Goal: Task Accomplishment & Management: Use online tool/utility

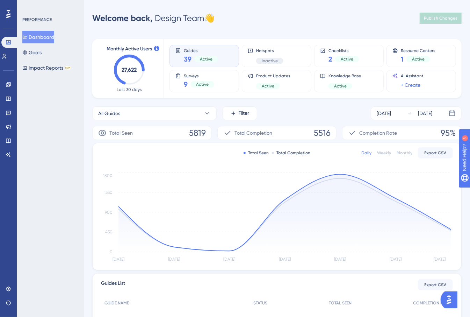
click at [7, 118] on div "Engagement Widgets Feedback Product Updates Knowledge Base AI Assistant" at bounding box center [9, 119] width 6 height 81
click at [15, 110] on div "Performance Users Engagement Widgets Feedback Product Updates Knowledge Base AI…" at bounding box center [8, 158] width 17 height 317
click at [11, 116] on link at bounding box center [9, 112] width 6 height 11
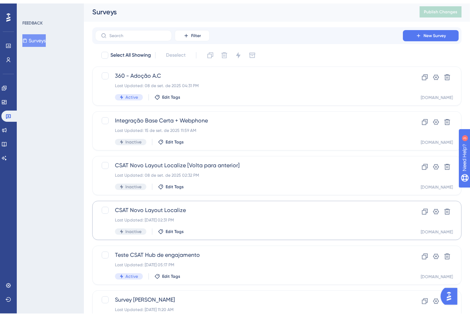
scroll to position [225, 0]
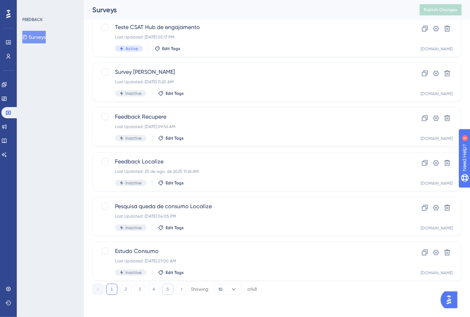
click at [167, 291] on button "5" at bounding box center [167, 288] width 11 height 11
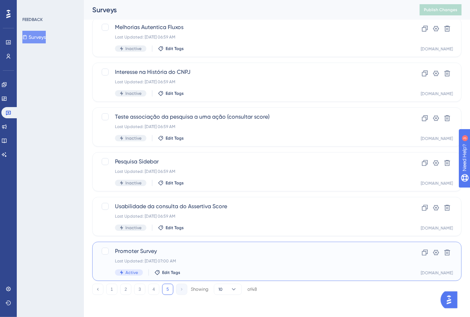
click at [191, 259] on div "Last Updated: [DATE] 07:00 AM" at bounding box center [249, 261] width 268 height 6
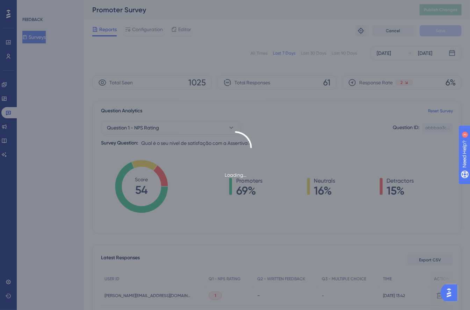
click at [269, 166] on div "Loading..." at bounding box center [235, 155] width 470 height 48
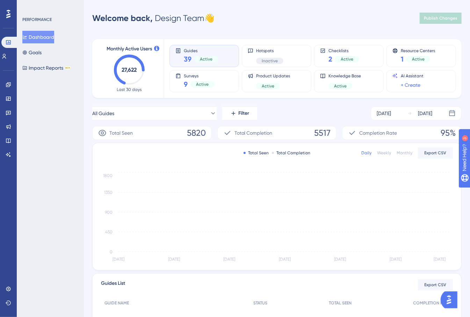
click at [7, 106] on div "Engagement Widgets Feedback Product Updates Knowledge Base AI Assistant" at bounding box center [9, 119] width 6 height 81
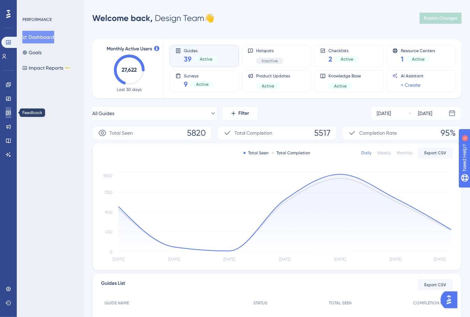
click at [10, 112] on icon at bounding box center [9, 113] width 6 height 6
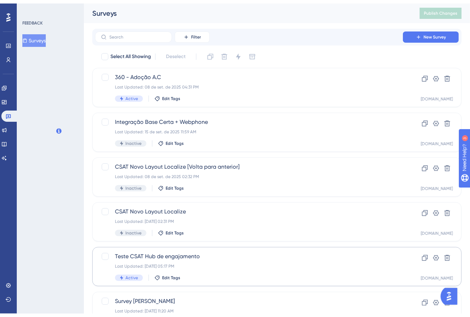
scroll to position [225, 0]
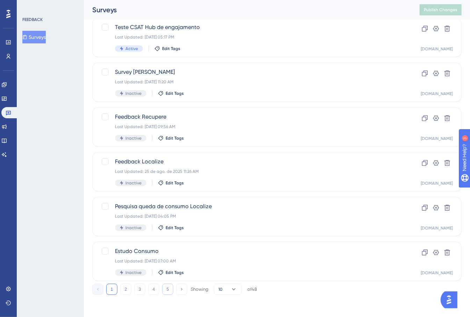
click at [165, 284] on button "5" at bounding box center [167, 288] width 11 height 11
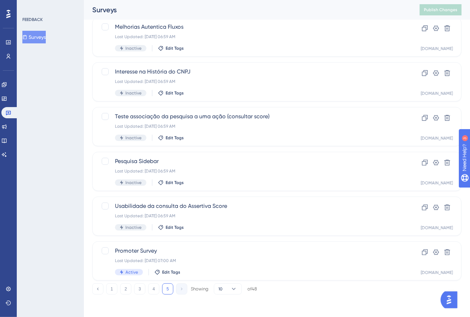
scroll to position [136, 0]
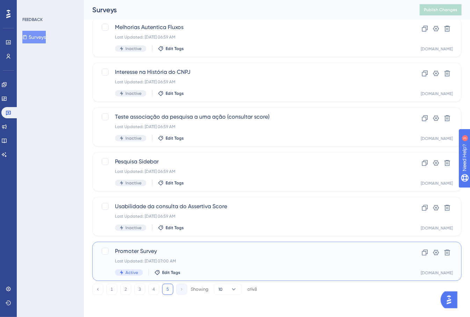
click at [210, 267] on div "Promoter Survey Last Updated: 22 de jul. de 2025 07:00 AM Active Edit Tags" at bounding box center [249, 261] width 268 height 29
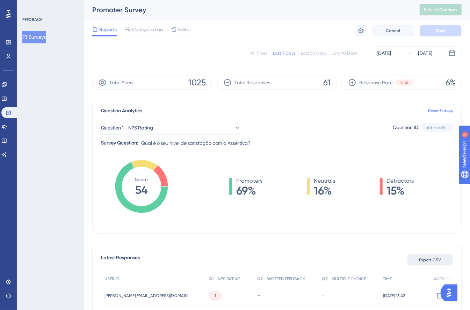
click at [425, 258] on span "Export CSV" at bounding box center [430, 260] width 22 height 6
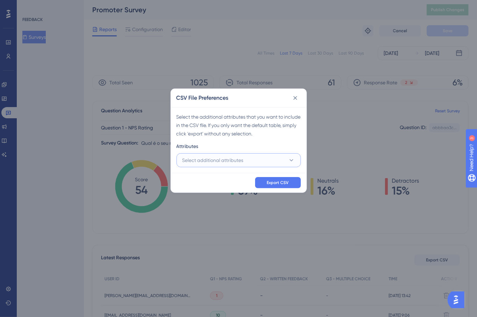
click at [244, 154] on button "Select additional attributes" at bounding box center [238, 160] width 124 height 14
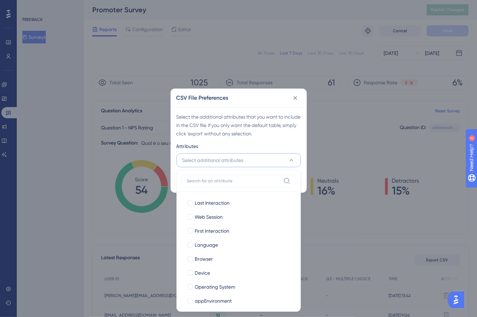
click at [244, 160] on span "Select additional attributes" at bounding box center [212, 160] width 61 height 8
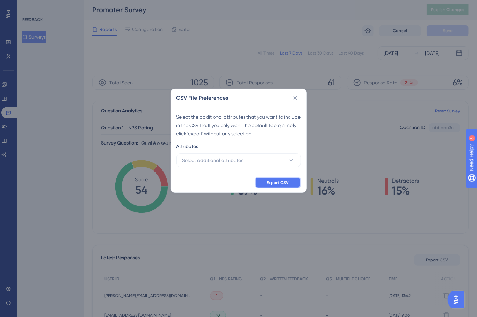
click at [270, 182] on span "Export CSV" at bounding box center [278, 183] width 22 height 6
